Goal: Find specific page/section: Find specific page/section

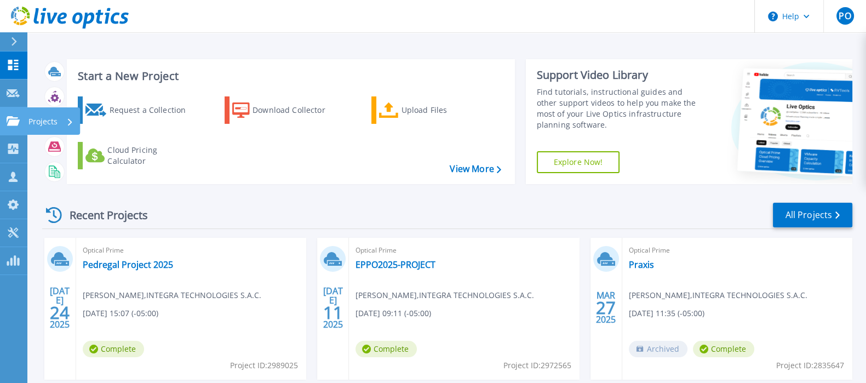
click at [47, 119] on p "Projects" at bounding box center [42, 121] width 29 height 28
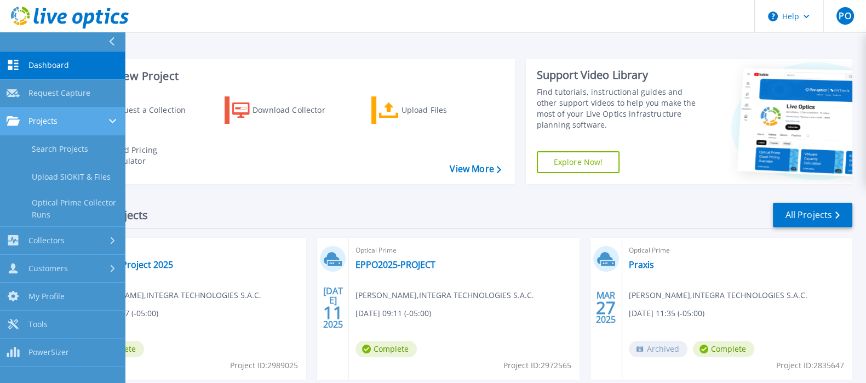
click at [48, 119] on span "Projects" at bounding box center [42, 121] width 29 height 10
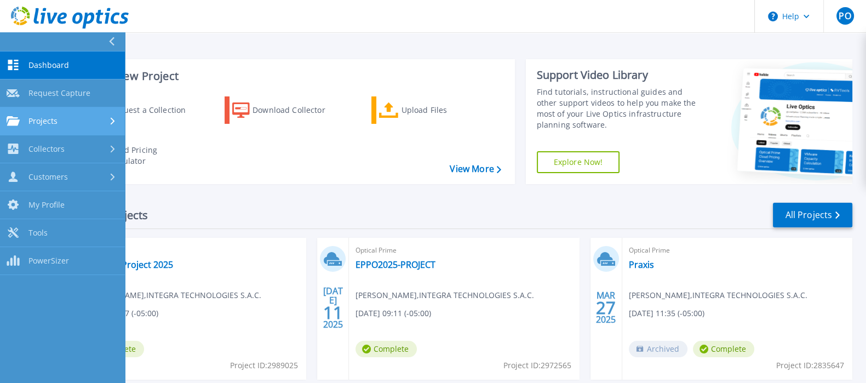
click at [48, 119] on span "Projects" at bounding box center [42, 121] width 29 height 10
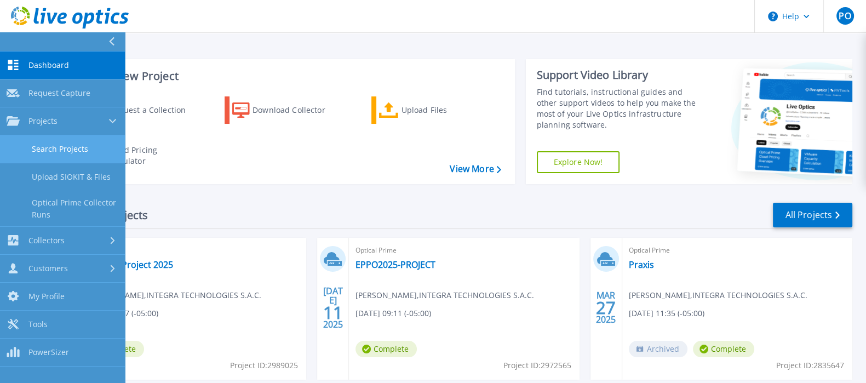
click at [68, 140] on link "Search Projects" at bounding box center [62, 149] width 125 height 28
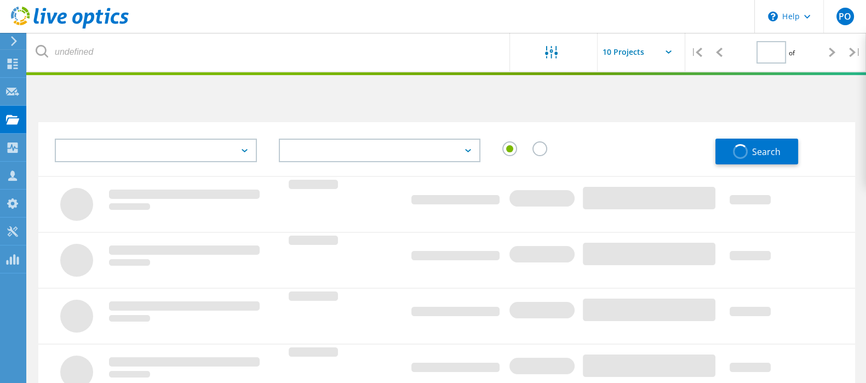
type input "1"
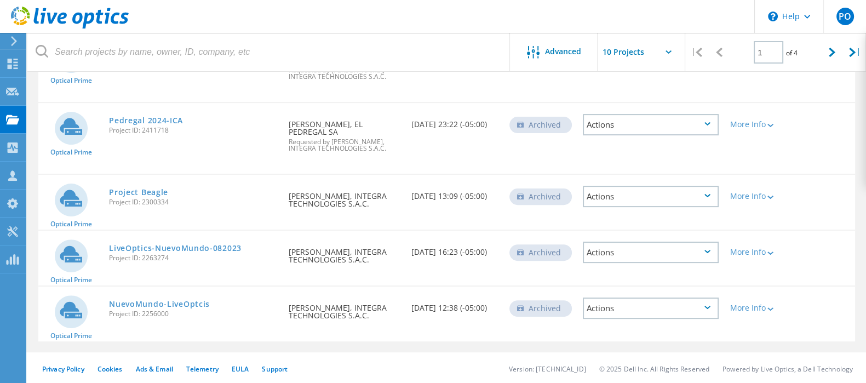
scroll to position [479, 0]
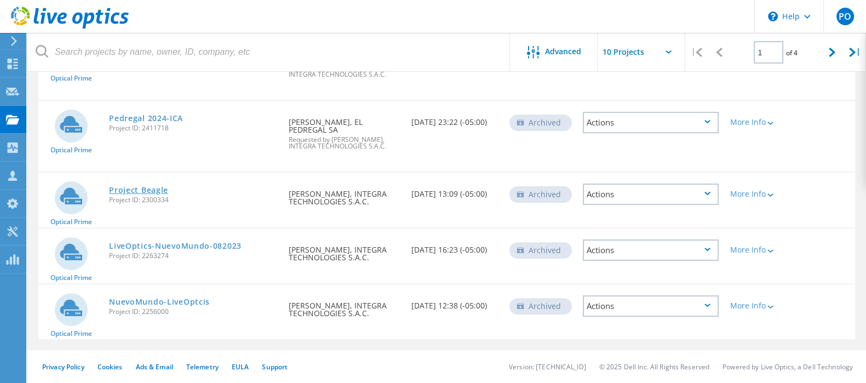
click at [124, 186] on link "Project Beagle" at bounding box center [138, 190] width 59 height 8
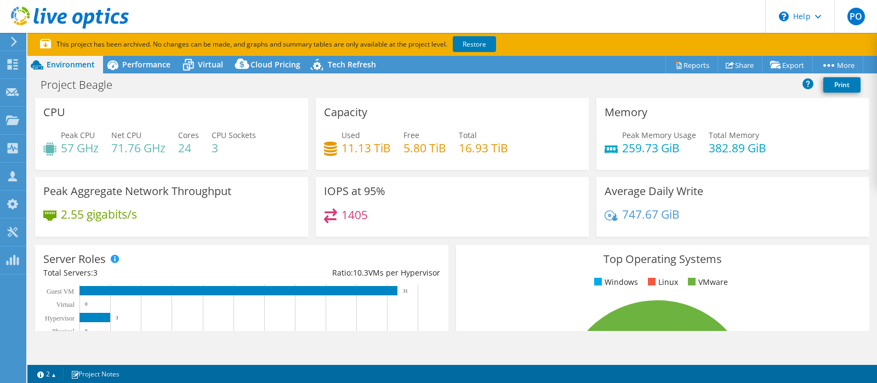
select select "USD"
